Goal: Download file/media

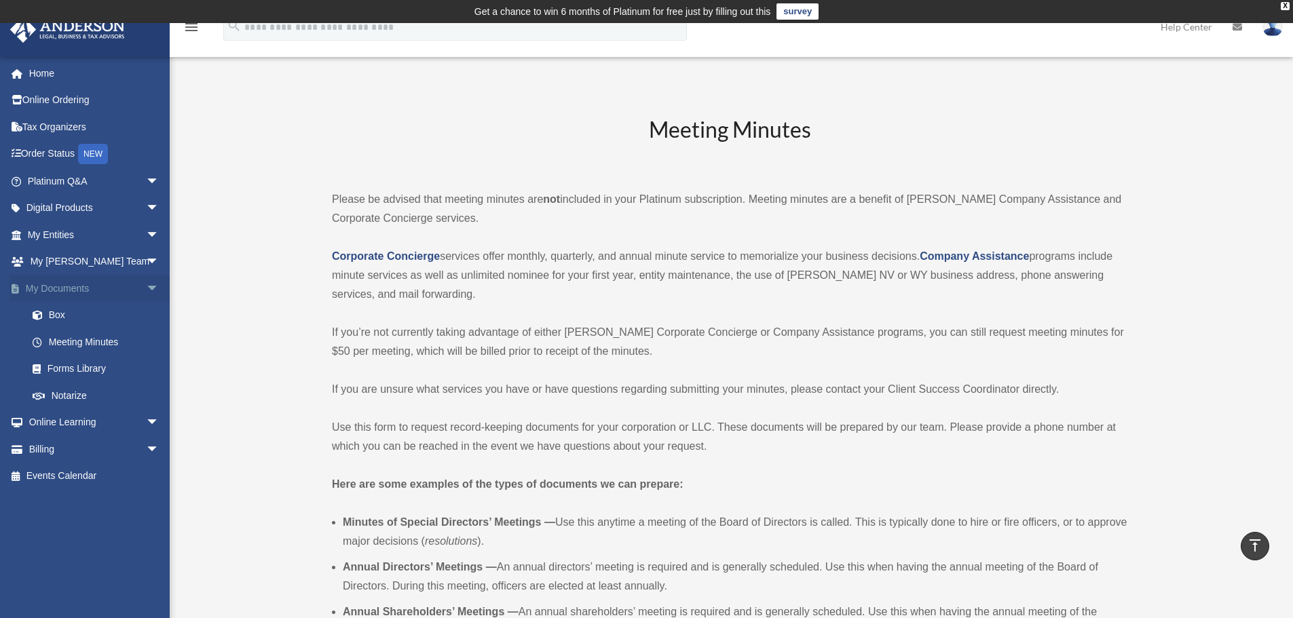
scroll to position [2512, 0]
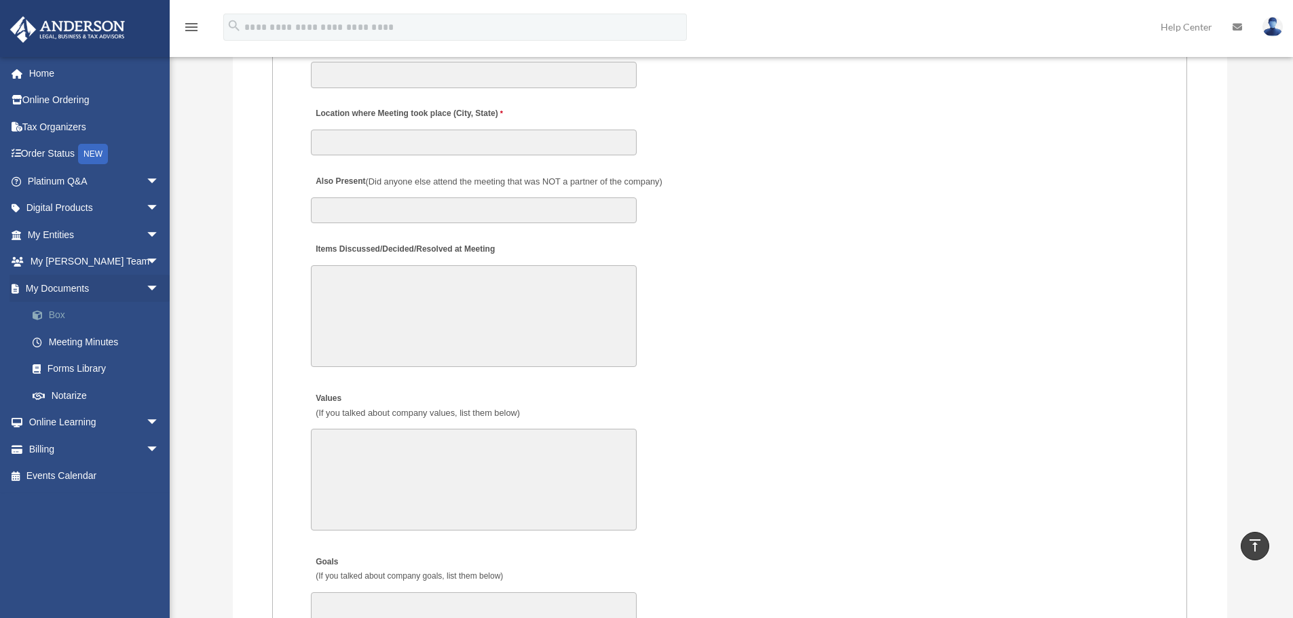
click at [53, 311] on link "Box" at bounding box center [99, 315] width 161 height 27
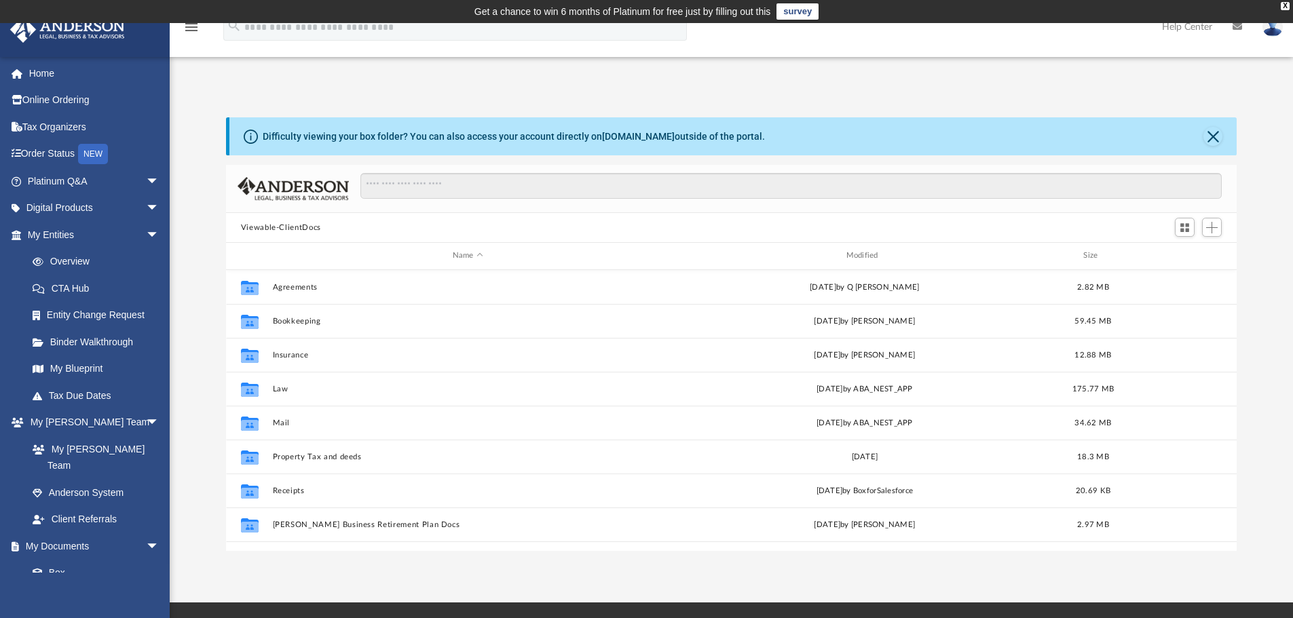
scroll to position [299, 1001]
click at [863, 258] on div "Modified" at bounding box center [864, 256] width 391 height 12
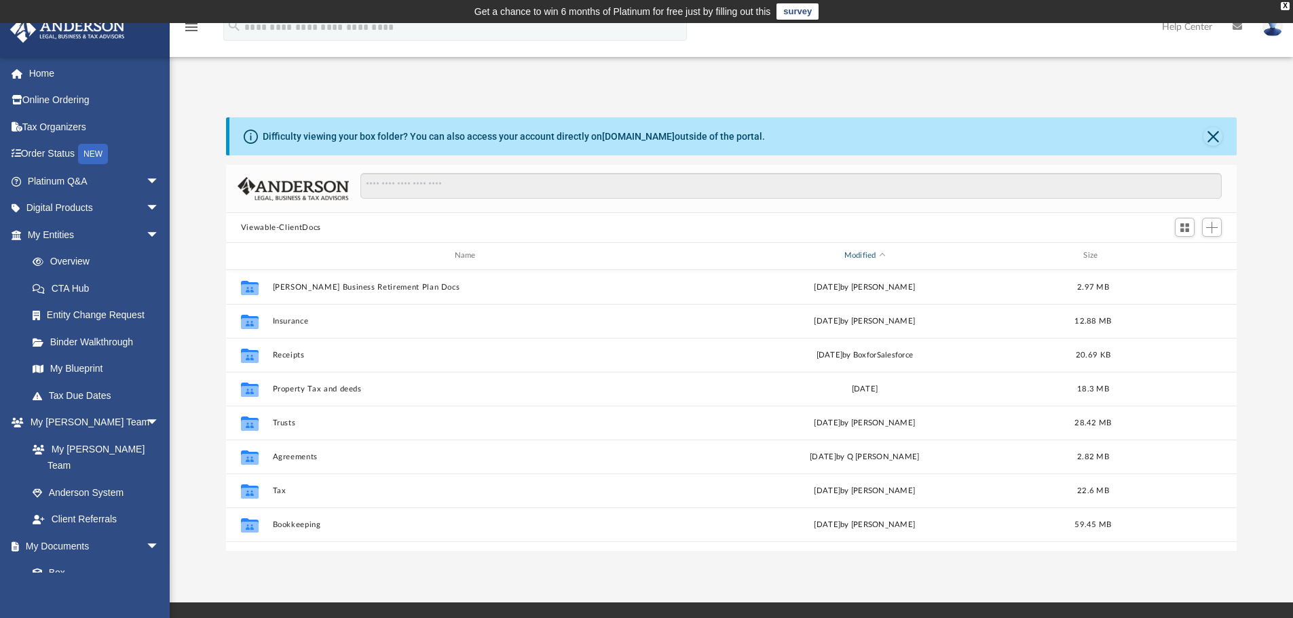
click at [863, 258] on div "Modified" at bounding box center [864, 256] width 391 height 12
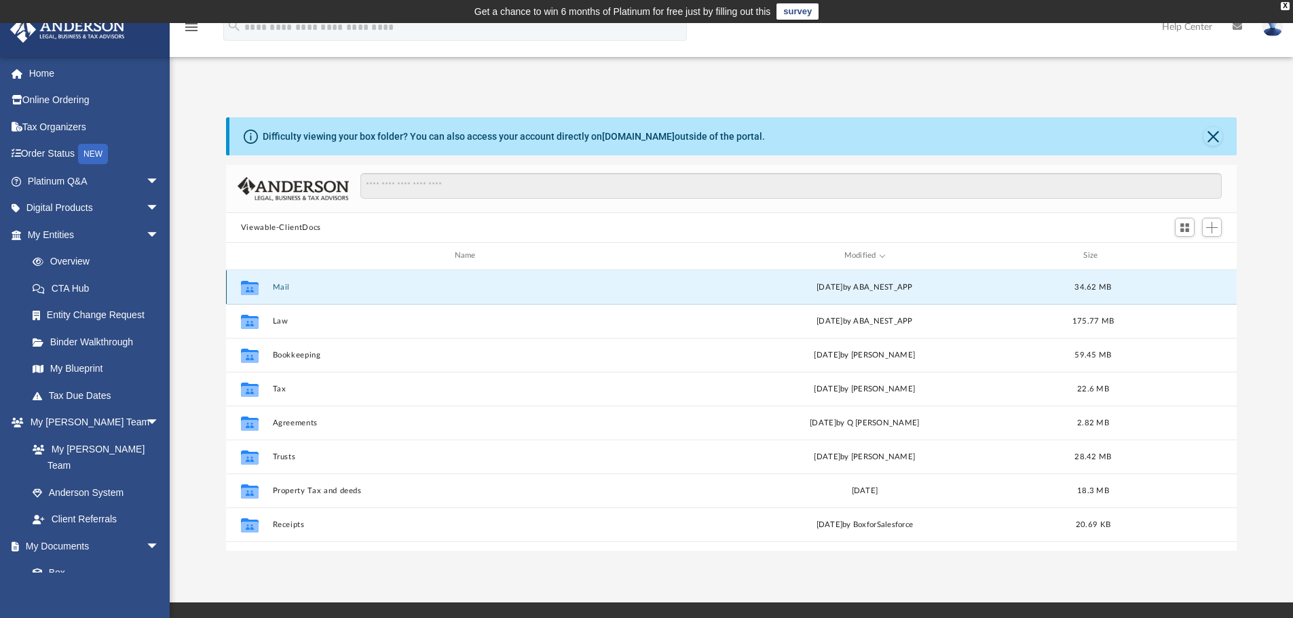
click at [284, 288] on button "Mail" at bounding box center [467, 287] width 391 height 9
click at [277, 288] on button "Mail" at bounding box center [467, 287] width 391 height 9
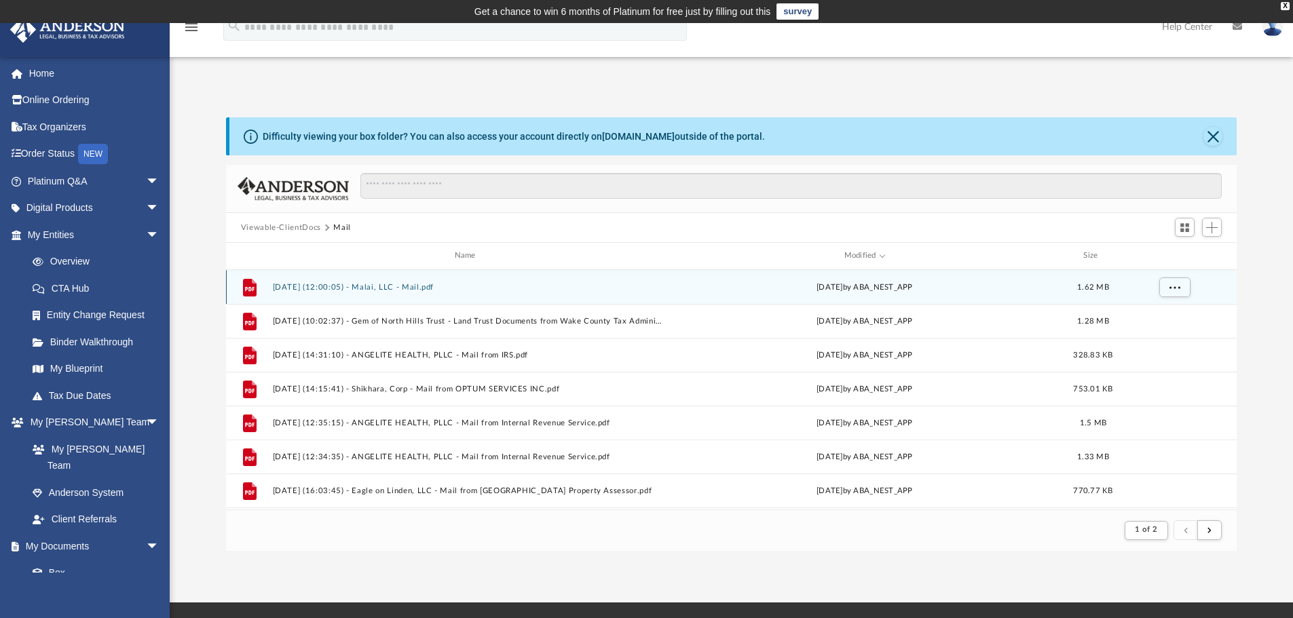
click at [424, 291] on button "[DATE] (12:00:05) - Malai, LLC - Mail.pdf" at bounding box center [467, 287] width 391 height 9
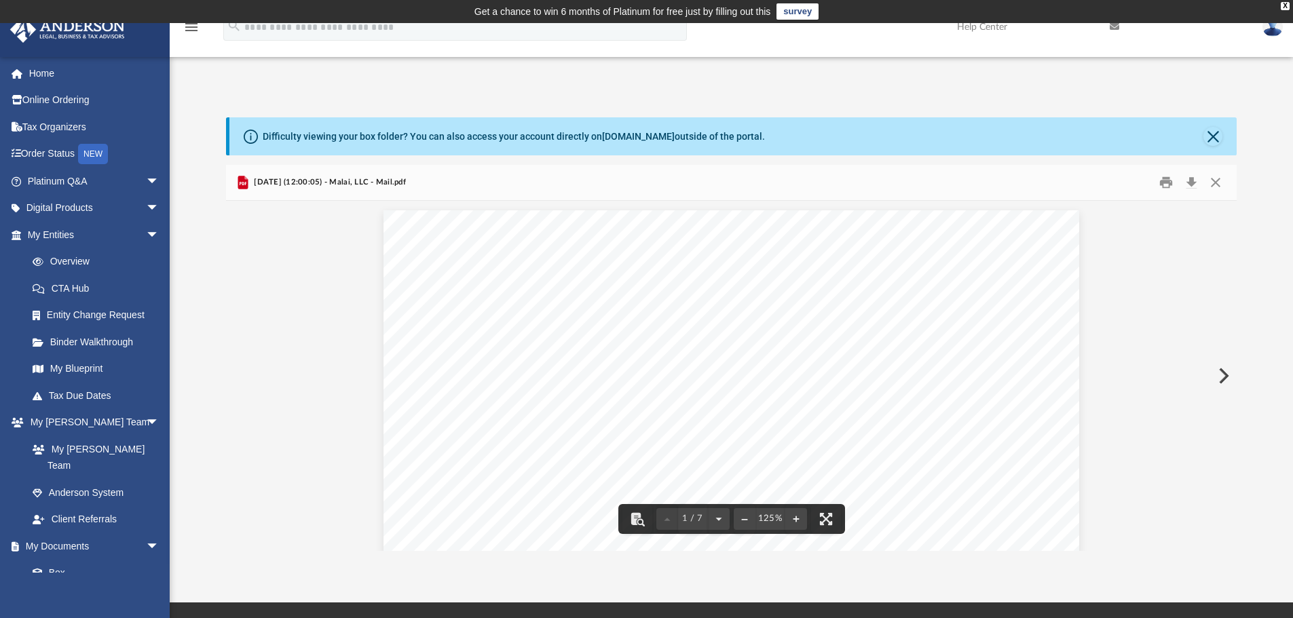
scroll to position [0, 0]
click at [1163, 183] on button "Print" at bounding box center [1166, 182] width 27 height 21
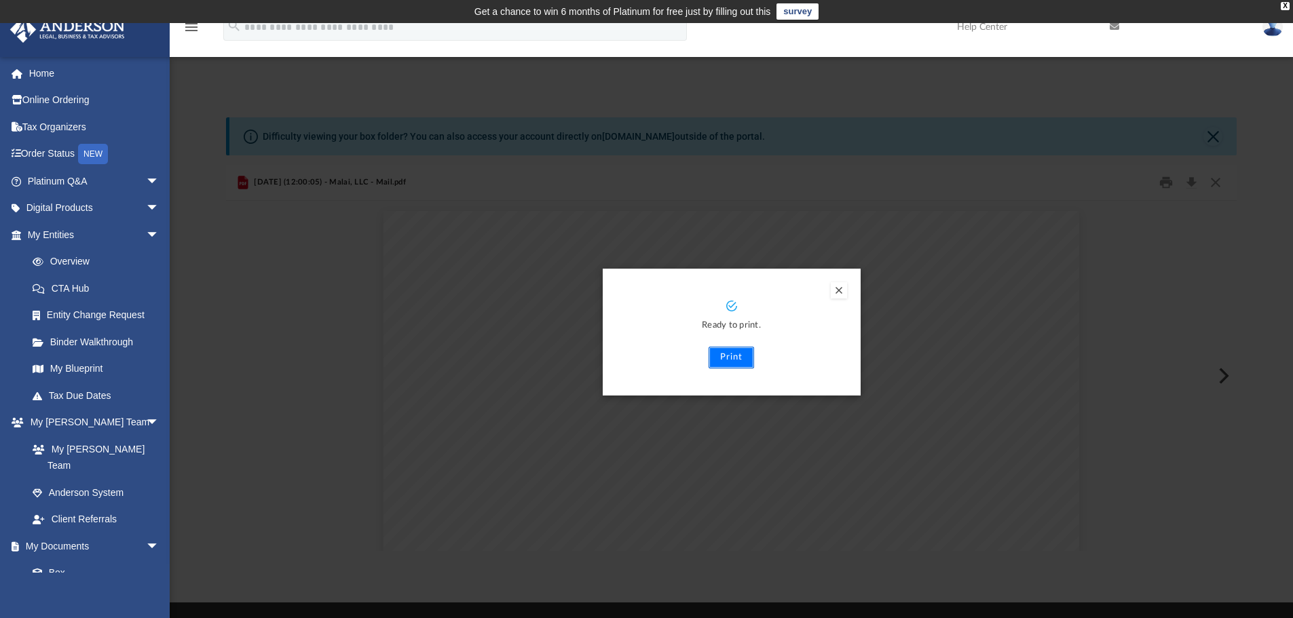
click at [719, 354] on button "Print" at bounding box center [731, 358] width 45 height 22
